Goal: Information Seeking & Learning: Learn about a topic

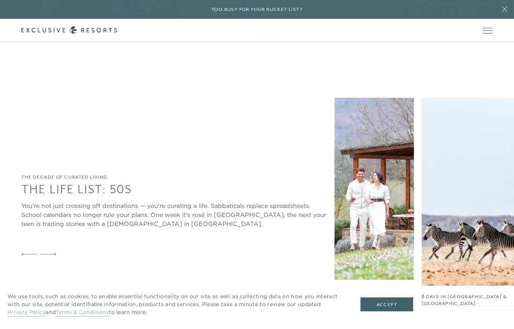
scroll to position [2063, 0]
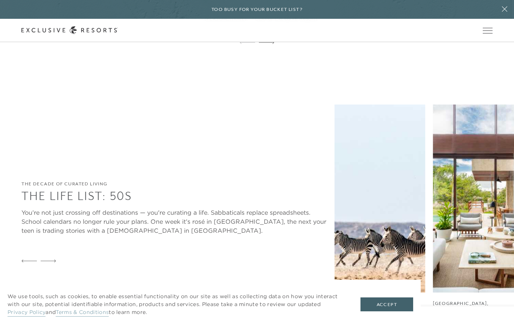
click at [321, 179] on img at bounding box center [273, 199] width 97 height 188
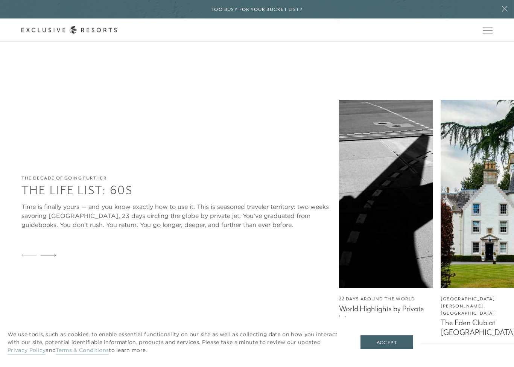
scroll to position [2440, 0]
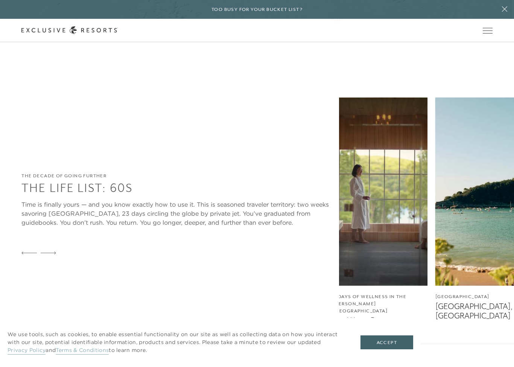
click at [384, 316] on figcaption "The Winter Reset at [GEOGRAPHIC_DATA]" at bounding box center [380, 325] width 94 height 19
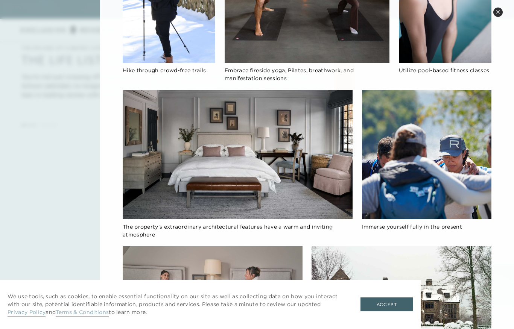
scroll to position [2184, 0]
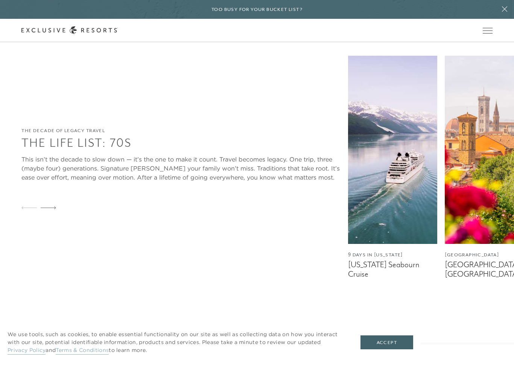
scroll to position [3193, 0]
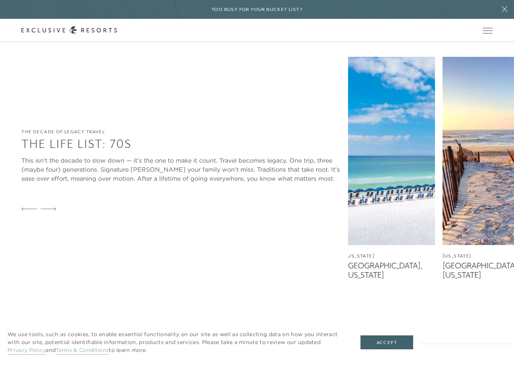
click at [422, 182] on img at bounding box center [390, 151] width 90 height 188
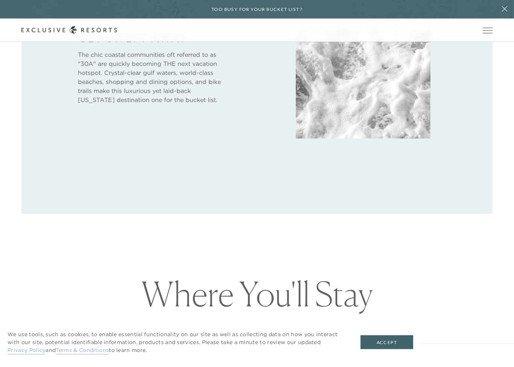
scroll to position [501, 0]
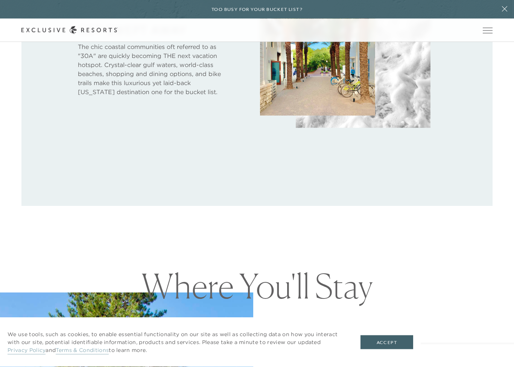
click at [403, 329] on button "Accept" at bounding box center [386, 342] width 53 height 14
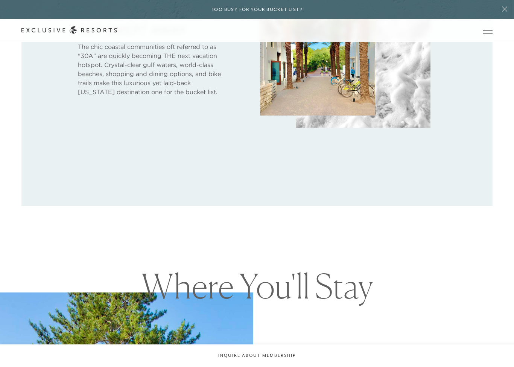
click at [487, 172] on div at bounding box center [256, 61] width 471 height 287
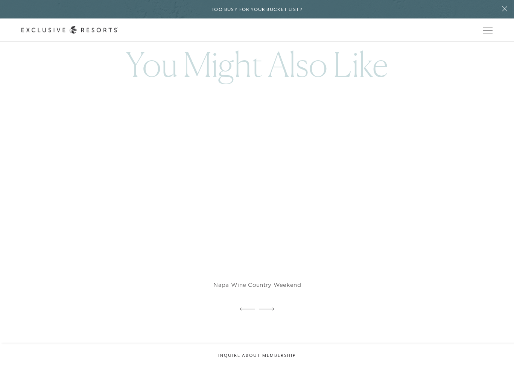
scroll to position [2266, 0]
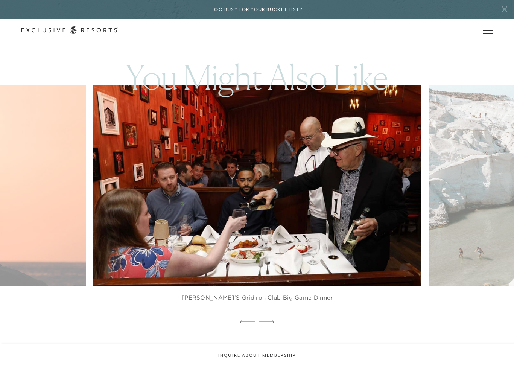
click at [369, 229] on img at bounding box center [268, 185] width 360 height 222
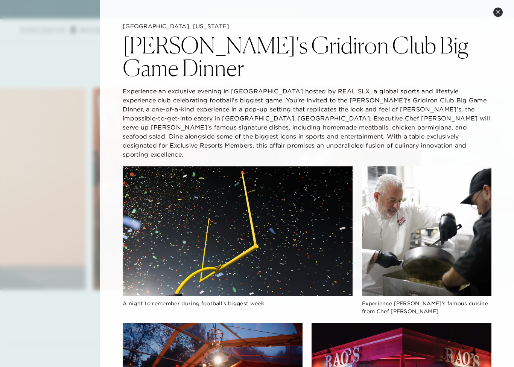
scroll to position [2263, 0]
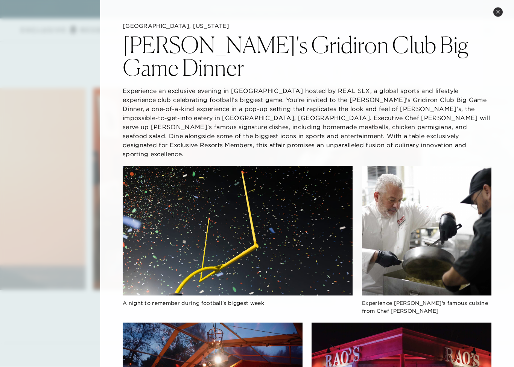
click at [498, 17] on button "Close quickview" at bounding box center [497, 12] width 9 height 9
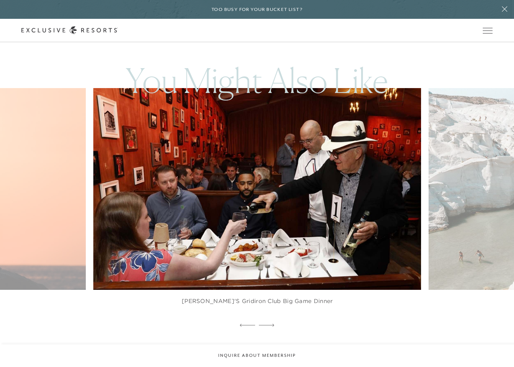
click at [502, 9] on icon at bounding box center [504, 9] width 14 height 6
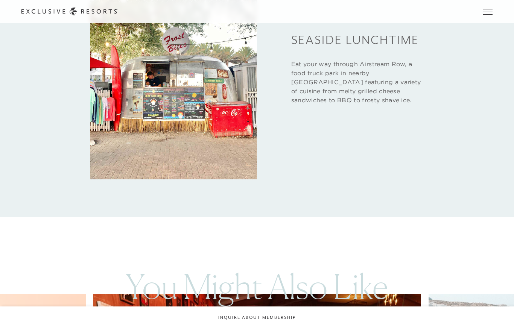
scroll to position [2018, 0]
